Goal: Transaction & Acquisition: Book appointment/travel/reservation

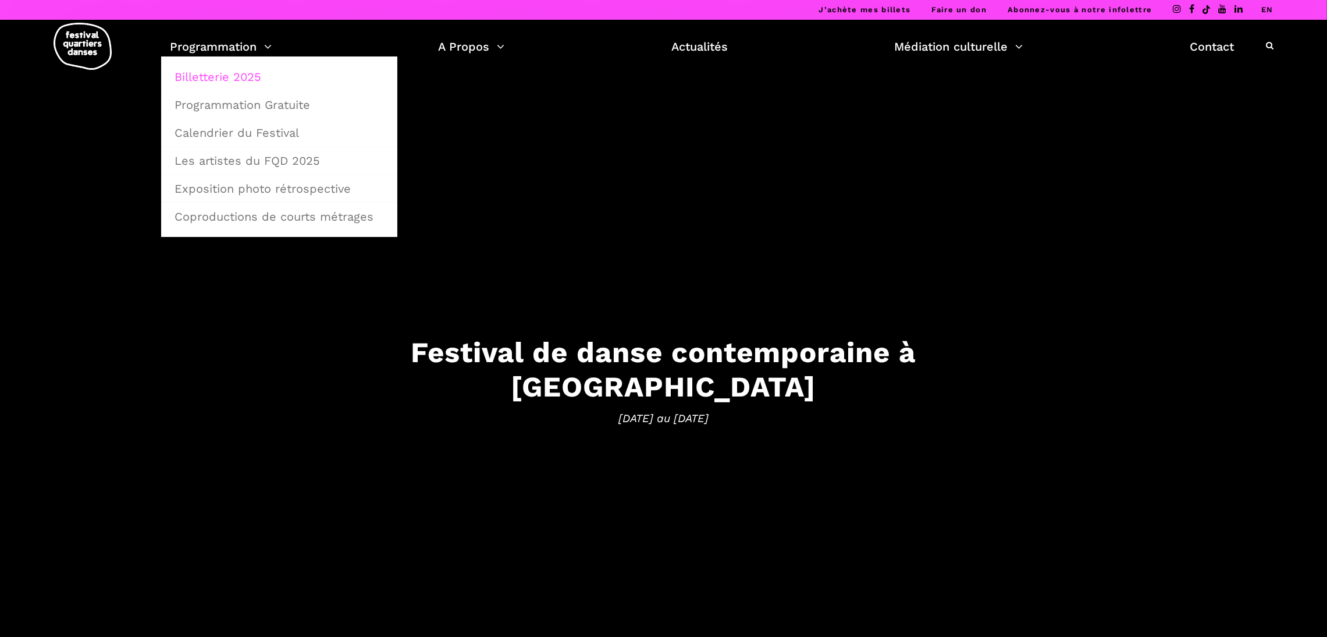
click at [233, 76] on link "Billetterie 2025" at bounding box center [279, 76] width 223 height 27
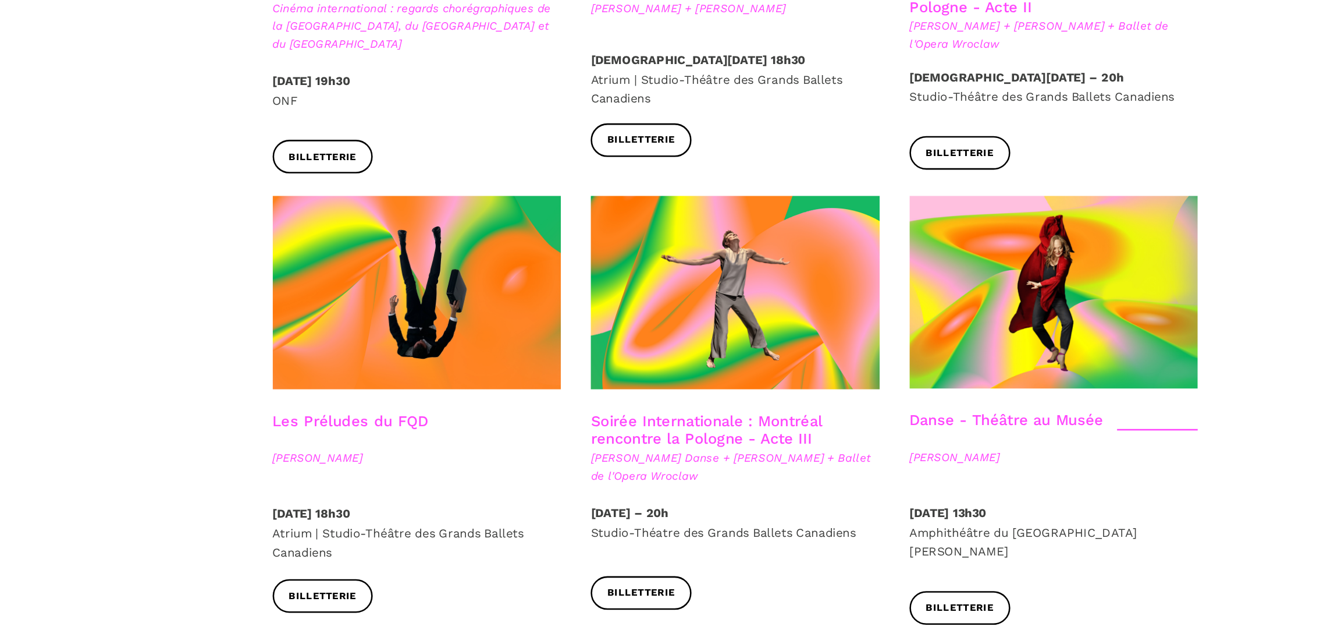
scroll to position [1238, 0]
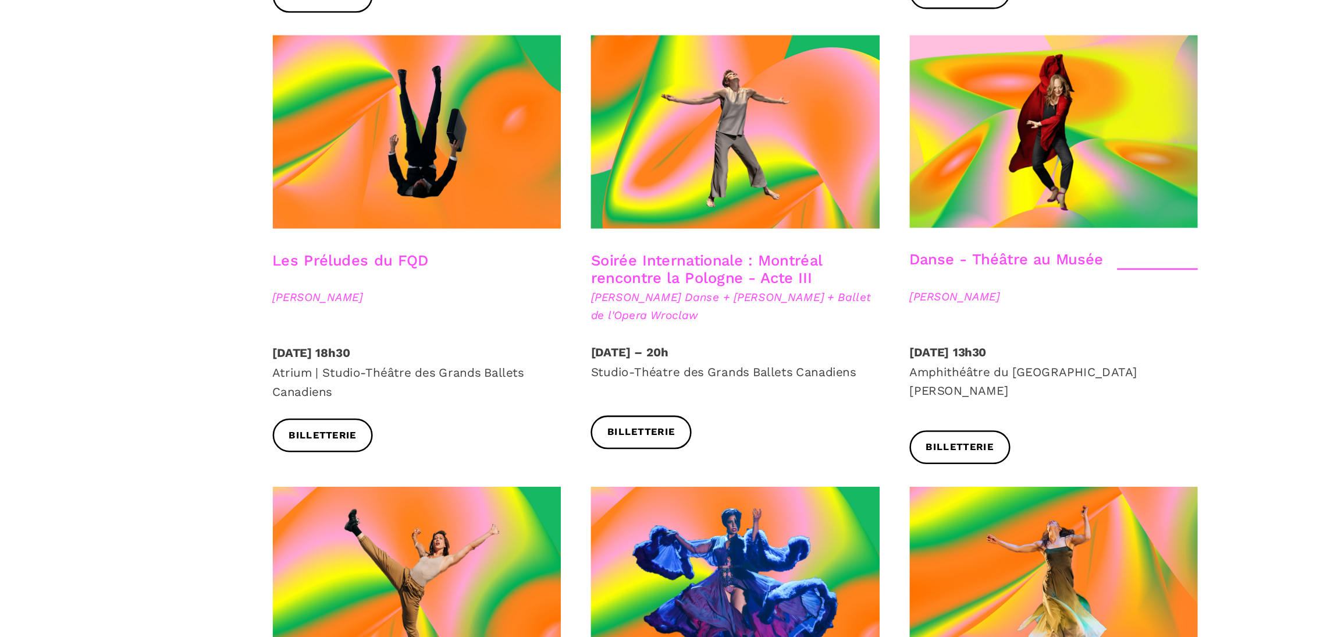
click at [635, 336] on link "Soirée Internationale : Montréal rencontre la Pologne - Acte III" at bounding box center [641, 350] width 180 height 28
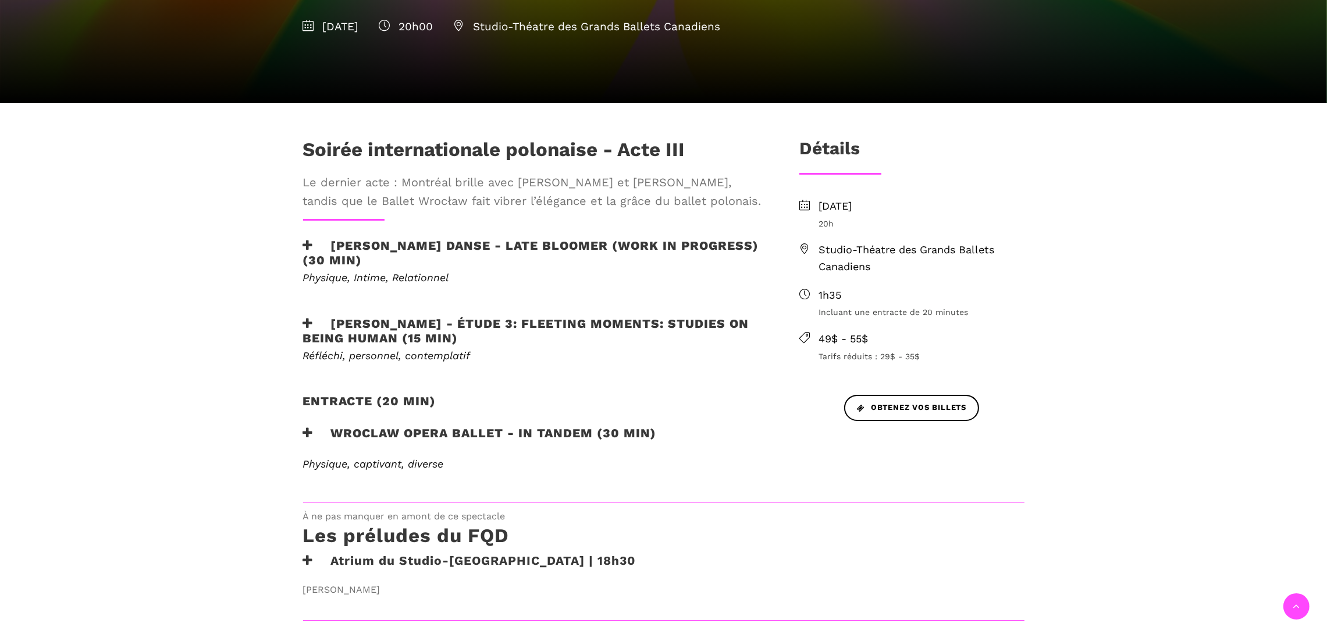
drag, startPoint x: 452, startPoint y: 251, endPoint x: 351, endPoint y: 253, distance: 100.1
click at [351, 253] on h3 "Hélène Simoneau Danse - Late bloomer (work in progress) (30 min)" at bounding box center [532, 252] width 458 height 29
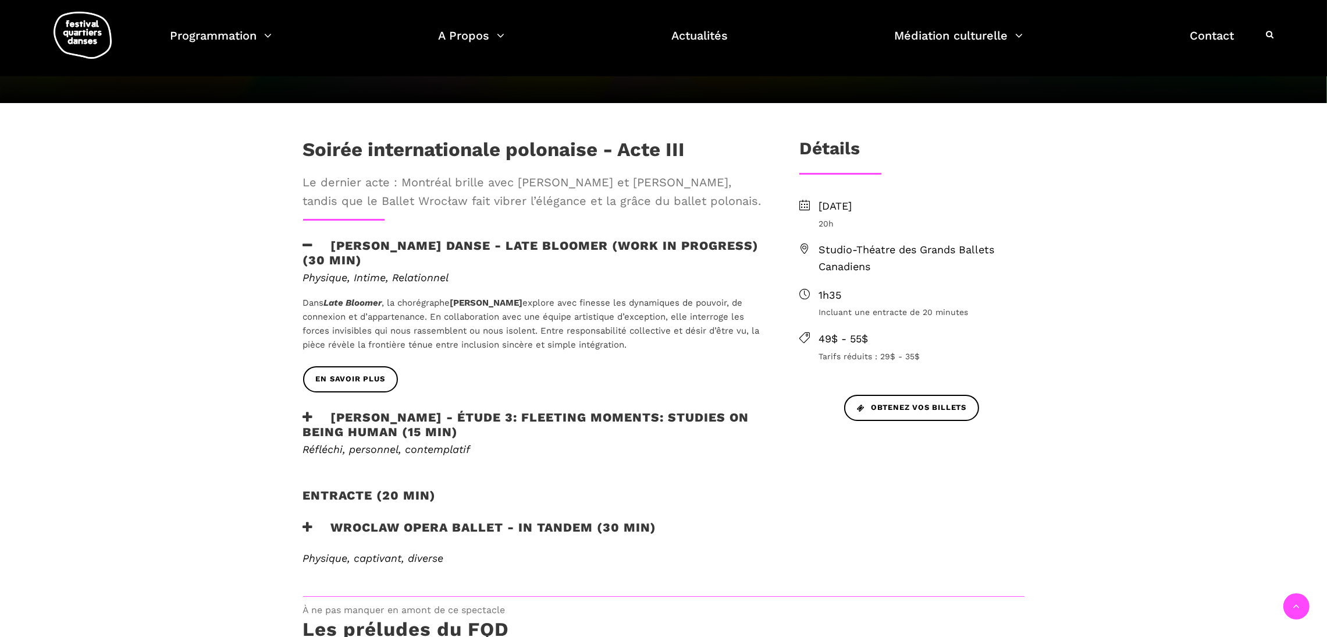
click at [364, 497] on h2 "Entracte (20 min)" at bounding box center [369, 502] width 133 height 29
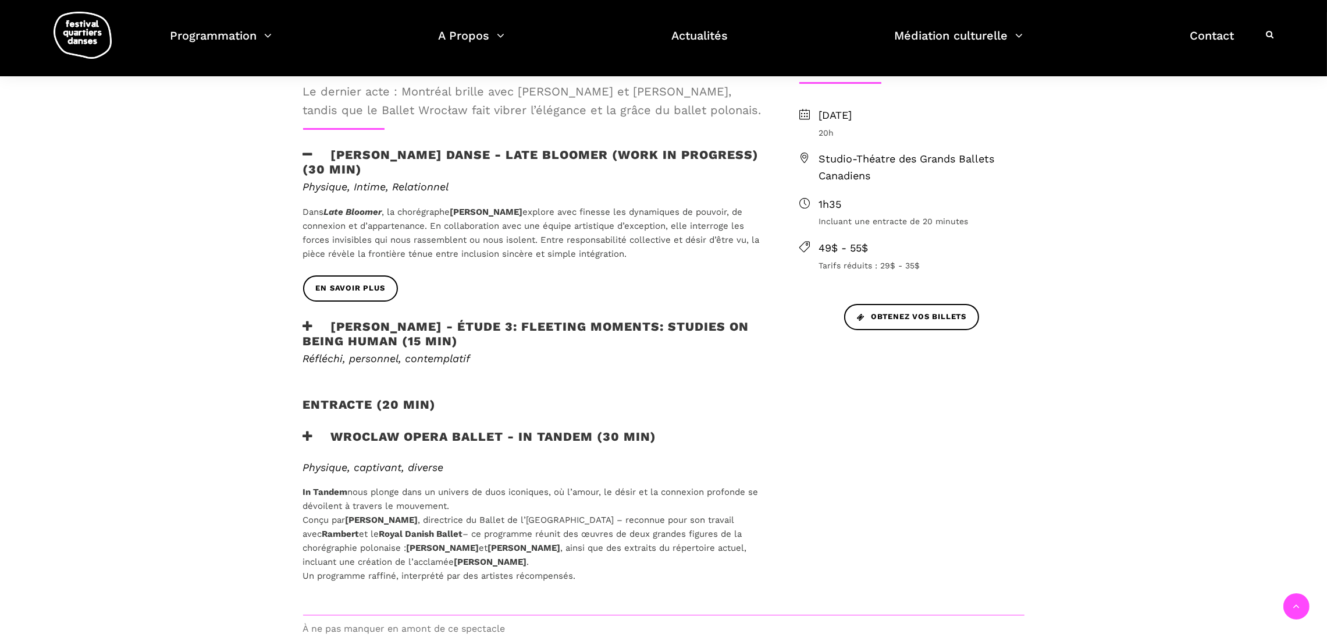
scroll to position [371, 0]
